Goal: Transaction & Acquisition: Purchase product/service

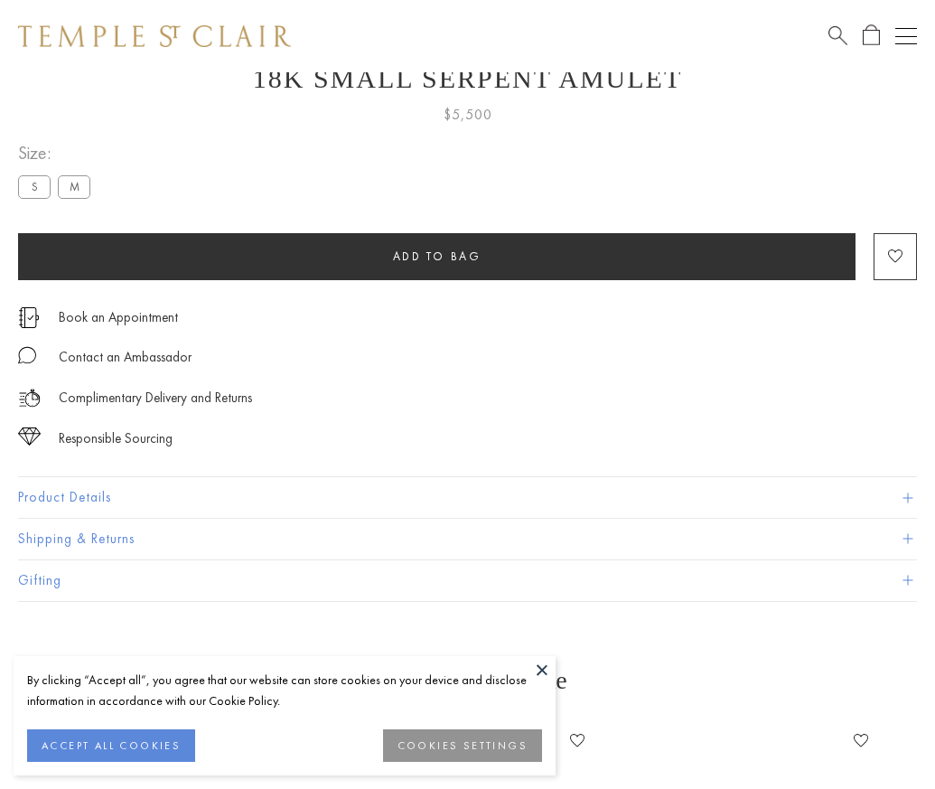
click at [437, 252] on span "Add to bag" at bounding box center [437, 256] width 89 height 15
